Goal: Task Accomplishment & Management: Use online tool/utility

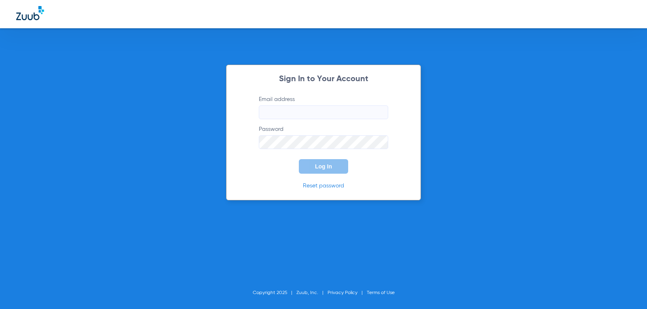
click at [268, 113] on input "Email address" at bounding box center [323, 112] width 129 height 14
type input "[EMAIL_ADDRESS][DOMAIN_NAME]"
click at [315, 166] on span "Log In" at bounding box center [323, 166] width 17 height 6
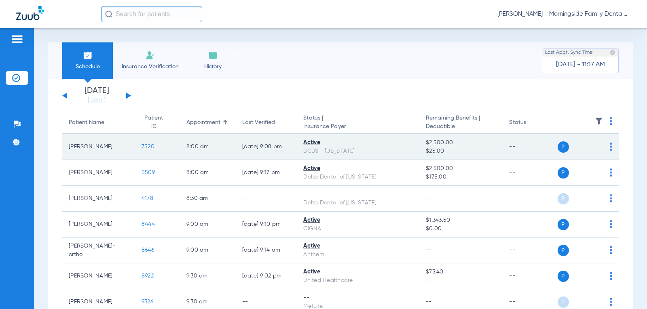
click at [557, 150] on span "P" at bounding box center [562, 146] width 11 height 11
click at [557, 148] on span "P" at bounding box center [562, 146] width 11 height 11
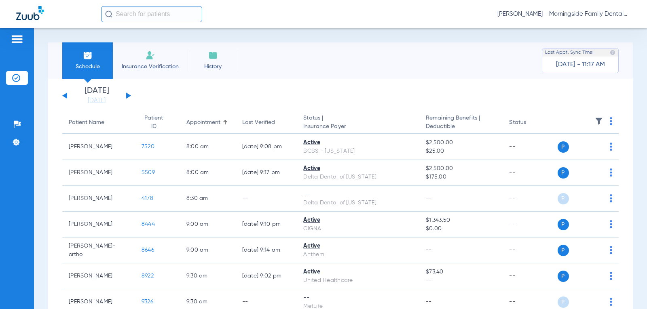
click at [146, 66] on span "Insurance Verification" at bounding box center [150, 67] width 63 height 8
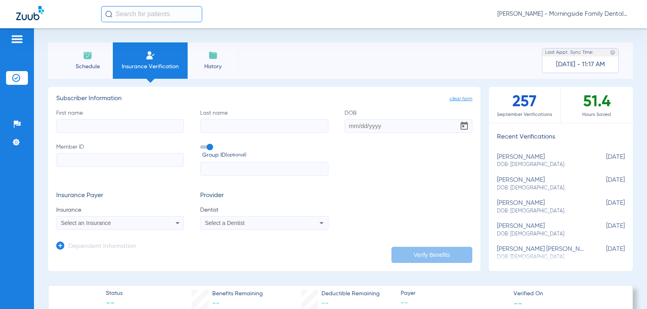
click at [86, 57] on img at bounding box center [88, 56] width 10 height 10
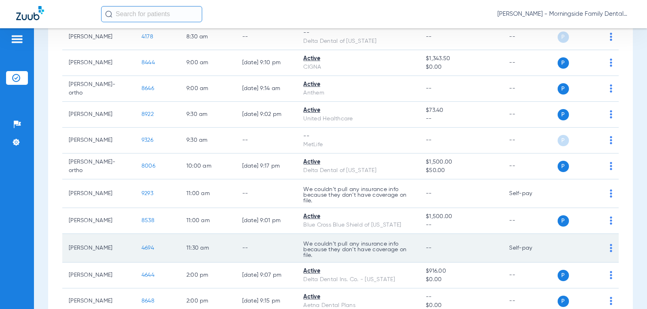
scroll to position [283, 0]
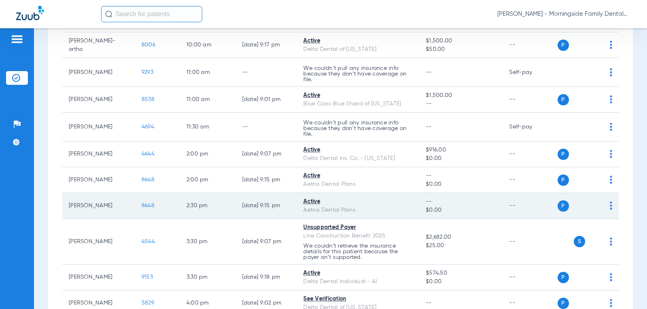
click at [312, 203] on div "Active" at bounding box center [358, 202] width 110 height 8
click at [141, 205] on span "8648" at bounding box center [147, 206] width 13 height 6
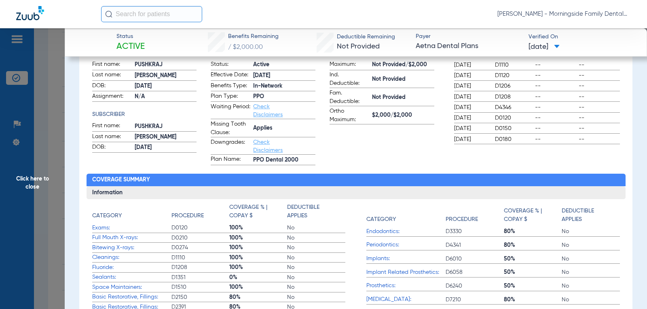
scroll to position [0, 0]
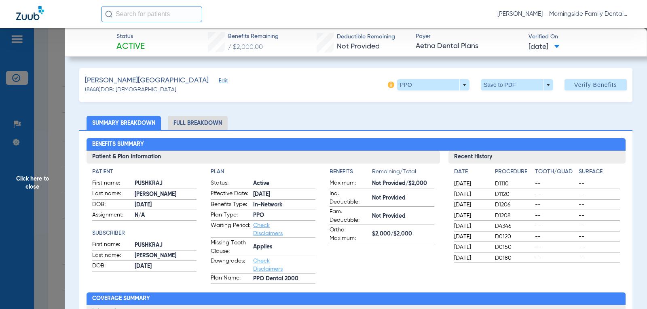
click at [193, 123] on li "Full Breakdown" at bounding box center [198, 123] width 60 height 14
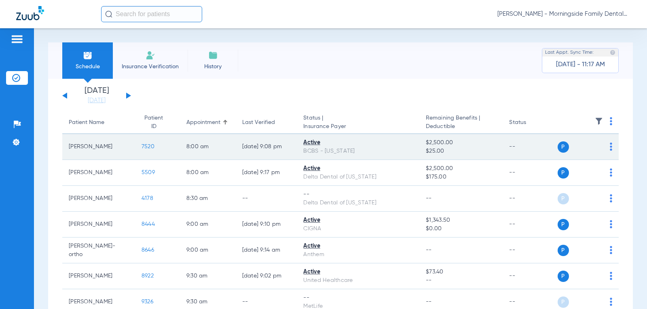
click at [558, 149] on span "P" at bounding box center [562, 146] width 11 height 11
click at [610, 148] on img at bounding box center [611, 147] width 2 height 8
click at [605, 148] on div at bounding box center [323, 154] width 647 height 309
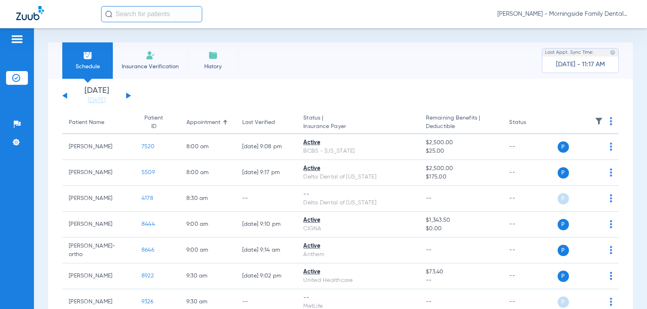
click at [209, 59] on img at bounding box center [213, 56] width 10 height 10
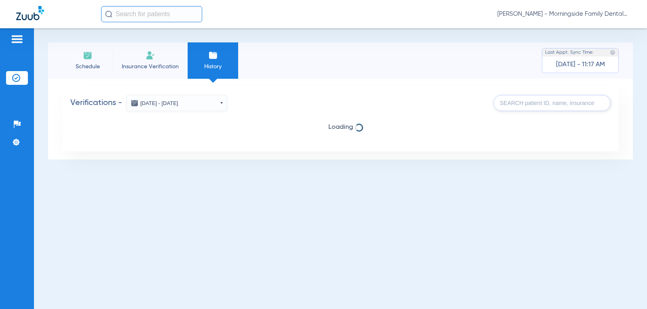
click at [89, 63] on span "Schedule" at bounding box center [87, 67] width 38 height 8
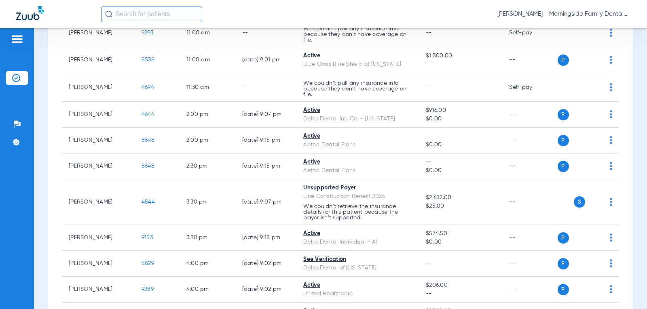
scroll to position [323, 0]
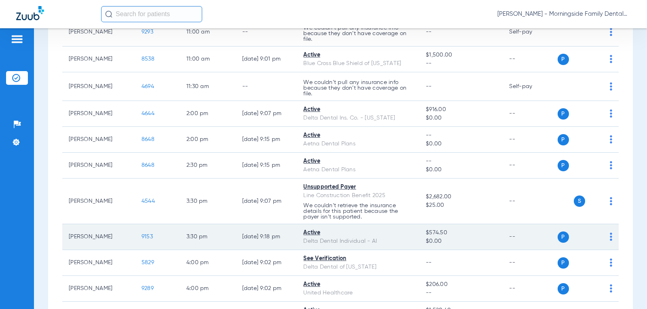
click at [141, 237] on span "9153" at bounding box center [146, 237] width 11 height 6
